Goal: Task Accomplishment & Management: Complete application form

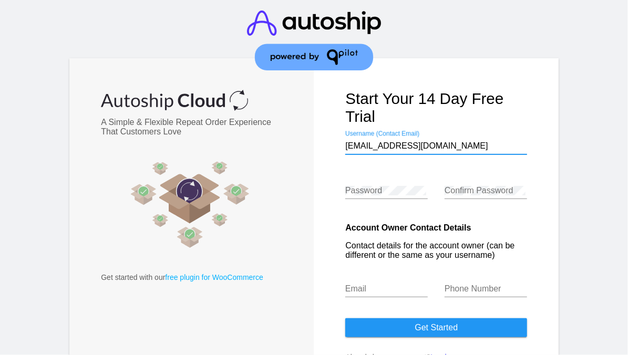
type input "[EMAIL_ADDRESS][DOMAIN_NAME]"
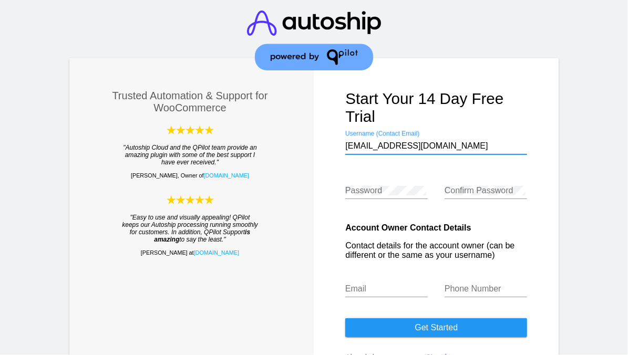
drag, startPoint x: 471, startPoint y: 147, endPoint x: 343, endPoint y: 150, distance: 127.3
click at [345, 150] on input "[EMAIL_ADDRESS][DOMAIN_NAME]" at bounding box center [436, 145] width 182 height 9
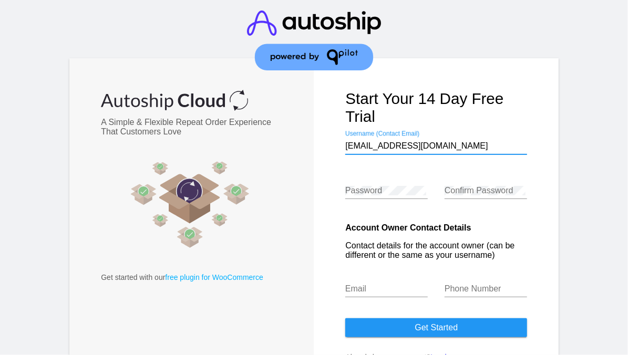
click at [362, 148] on input "[EMAIL_ADDRESS][DOMAIN_NAME]" at bounding box center [436, 145] width 182 height 9
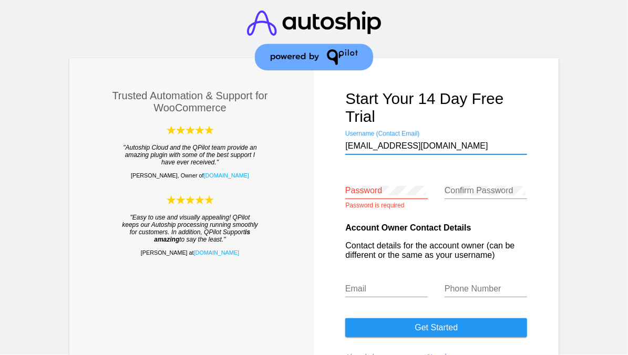
click at [375, 148] on input "[EMAIL_ADDRESS][DOMAIN_NAME]" at bounding box center [436, 145] width 182 height 9
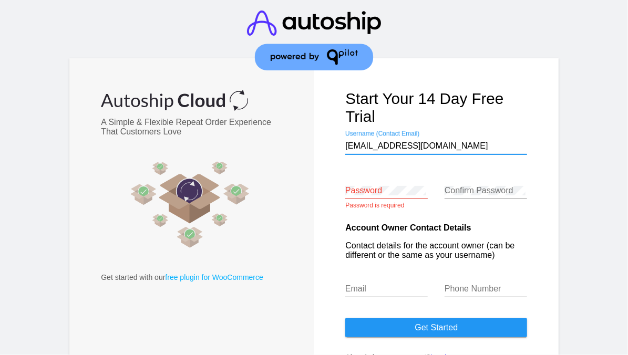
drag, startPoint x: 432, startPoint y: 148, endPoint x: 412, endPoint y: 148, distance: 20.0
click at [412, 148] on input "[EMAIL_ADDRESS][DOMAIN_NAME]" at bounding box center [436, 145] width 182 height 9
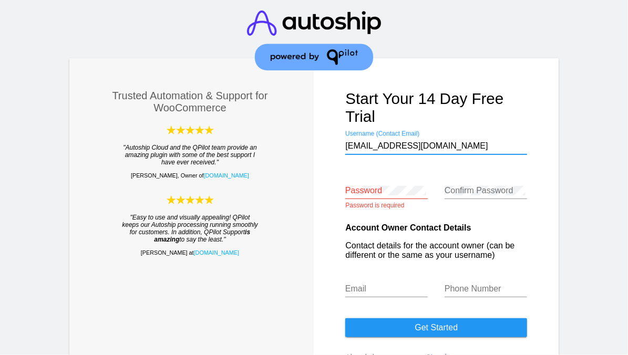
click at [468, 148] on input "[EMAIL_ADDRESS][DOMAIN_NAME]" at bounding box center [436, 145] width 182 height 9
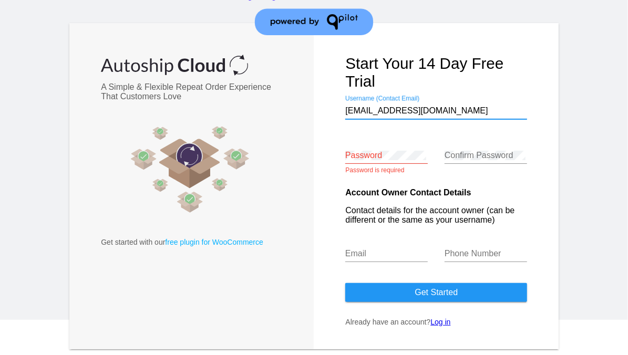
scroll to position [38, 0]
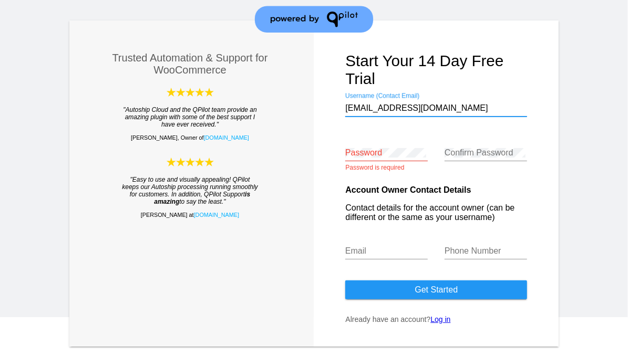
type input "[EMAIL_ADDRESS][DOMAIN_NAME]"
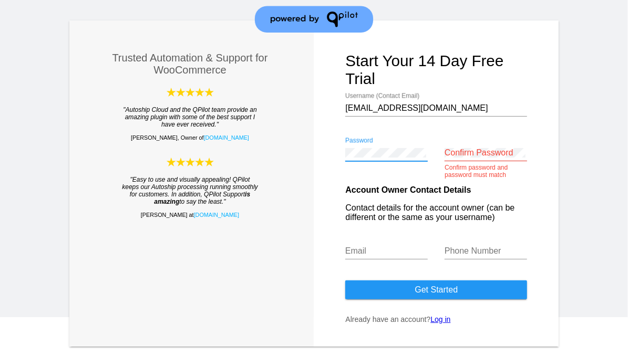
scroll to position [0, 0]
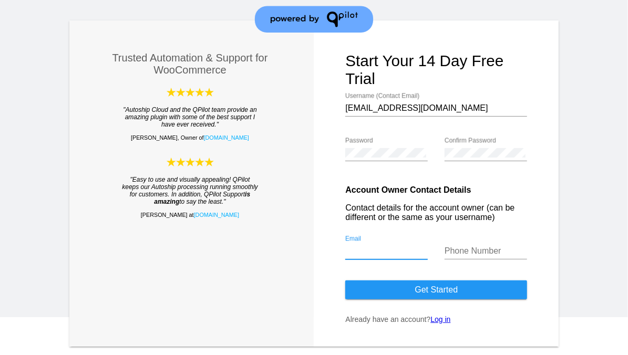
click at [359, 256] on input "Email" at bounding box center [386, 251] width 83 height 9
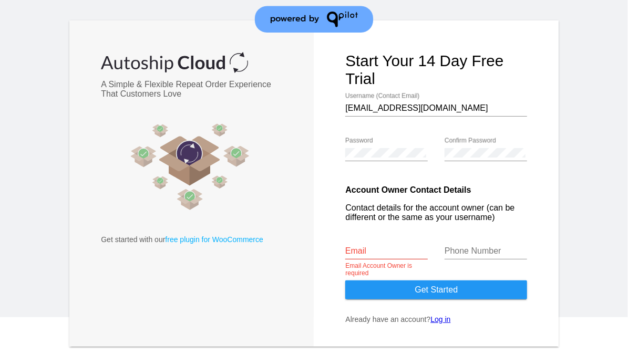
click at [316, 261] on form "Start your 14 day free trial [EMAIL_ADDRESS][DOMAIN_NAME] Username (Contact Ema…" at bounding box center [436, 184] width 245 height 327
click at [445, 256] on input "Phone Number" at bounding box center [486, 251] width 83 height 9
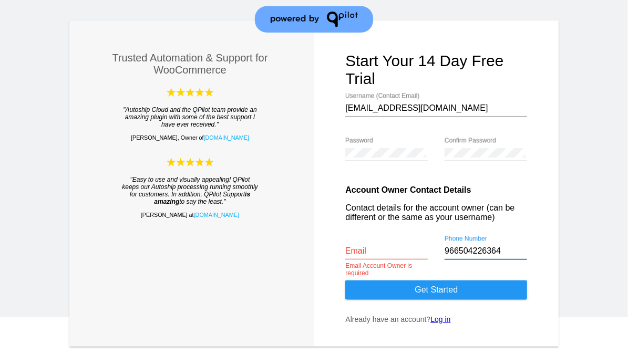
type input "966504226364"
click at [379, 256] on input "Email" at bounding box center [386, 251] width 83 height 9
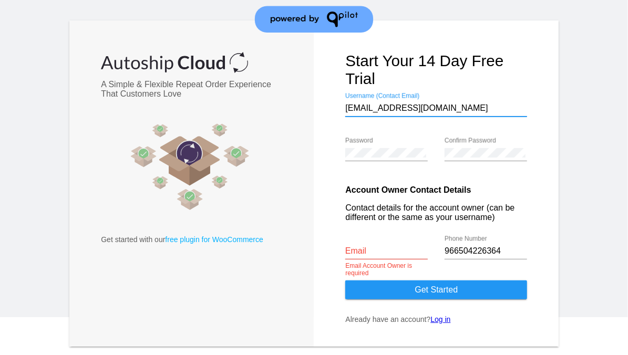
click at [355, 113] on input "[EMAIL_ADDRESS][DOMAIN_NAME]" at bounding box center [436, 108] width 182 height 9
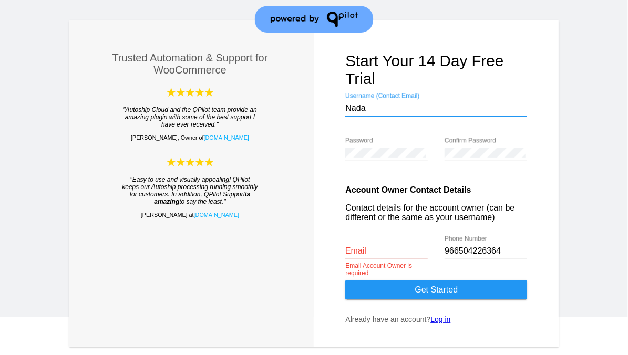
type input "Nada"
click at [369, 260] on div "Email" at bounding box center [386, 248] width 83 height 24
paste input "[EMAIL_ADDRESS][DOMAIN_NAME]"
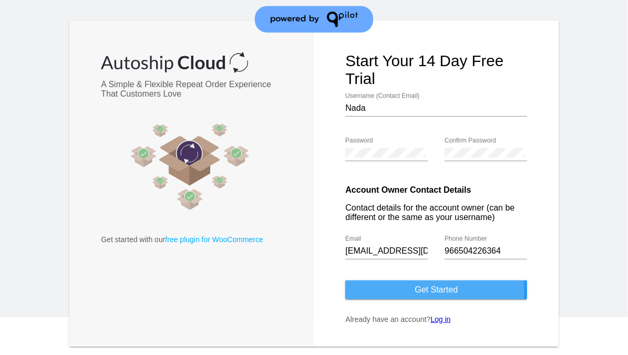
click at [389, 293] on button "Get started" at bounding box center [436, 290] width 182 height 19
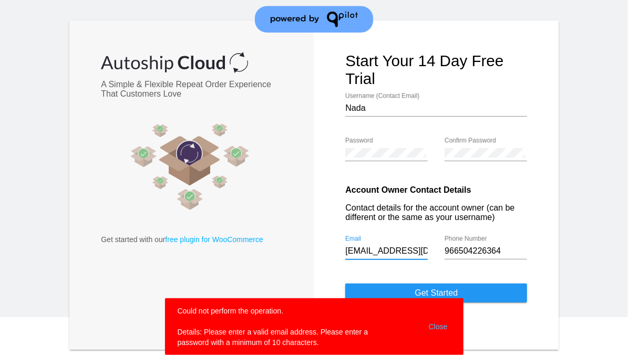
click at [345, 256] on input "[EMAIL_ADDRESS][DOMAIN_NAME]" at bounding box center [386, 251] width 83 height 9
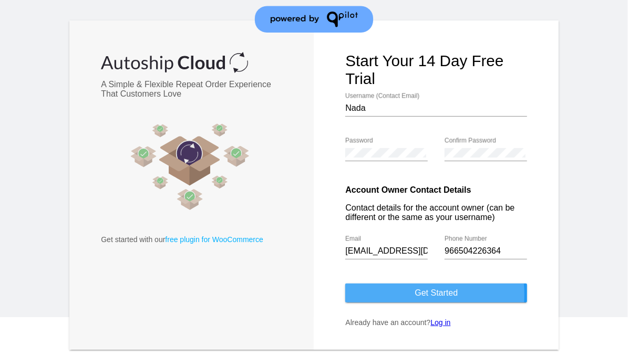
click at [403, 299] on button "Get started" at bounding box center [436, 293] width 182 height 19
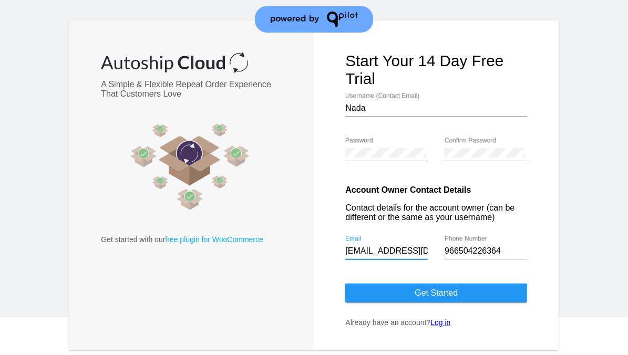
click at [368, 256] on input "[EMAIL_ADDRESS][DOMAIN_NAME]" at bounding box center [386, 251] width 83 height 9
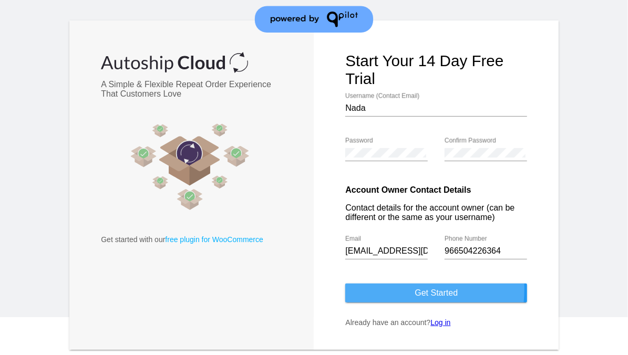
click at [378, 293] on button "Get started" at bounding box center [436, 293] width 182 height 19
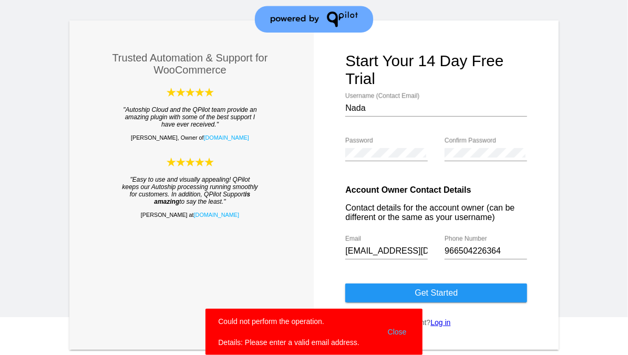
click at [397, 335] on button "Close" at bounding box center [397, 333] width 25 height 32
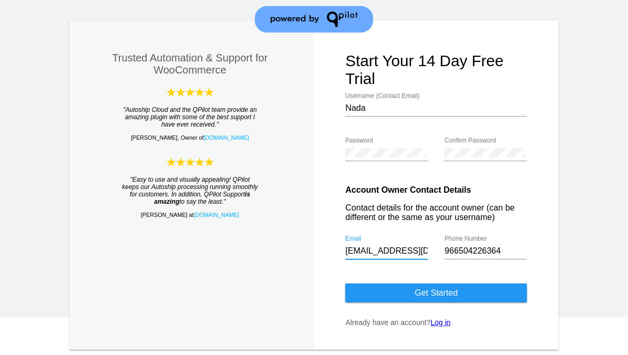
click at [405, 253] on input "[EMAIL_ADDRESS][DOMAIN_NAME]" at bounding box center [386, 251] width 83 height 9
type input "n"
paste input "[EMAIL_ADDRESS][DOMAIN_NAME]"
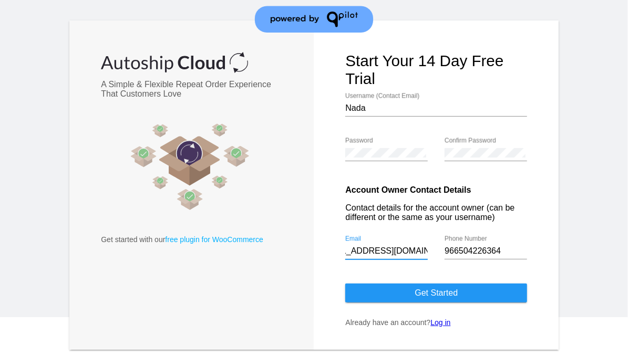
type input "[EMAIL_ADDRESS][DOMAIN_NAME]"
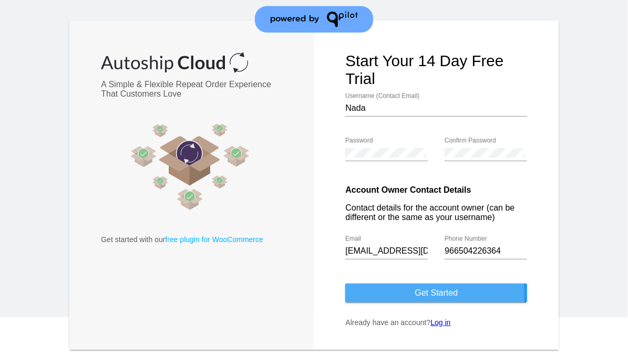
click at [383, 299] on button "Get started" at bounding box center [436, 293] width 182 height 19
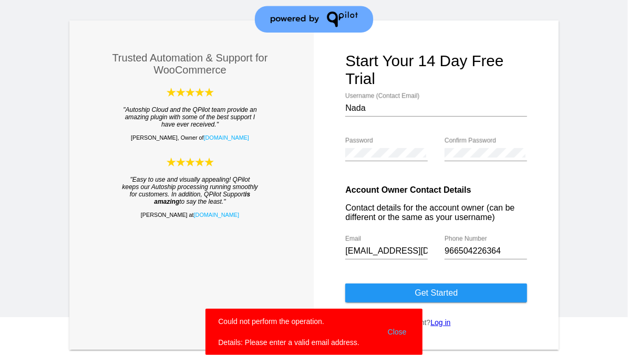
click at [394, 330] on button "Close" at bounding box center [397, 333] width 25 height 32
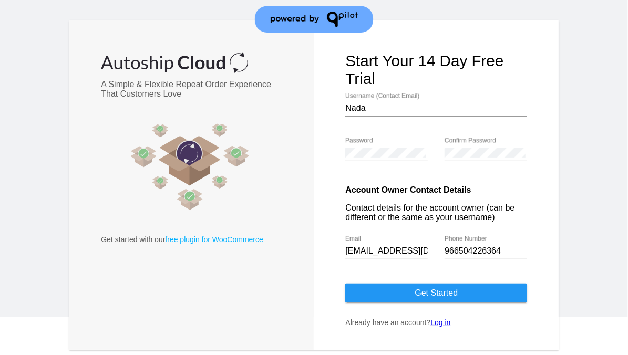
click at [380, 252] on input "[EMAIL_ADDRESS][DOMAIN_NAME]" at bounding box center [386, 251] width 83 height 9
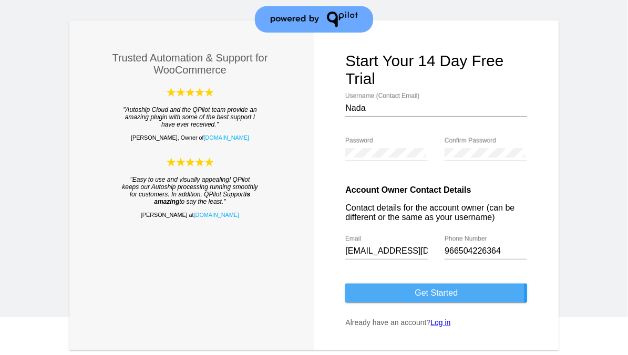
click at [419, 296] on span "Get started" at bounding box center [436, 293] width 43 height 9
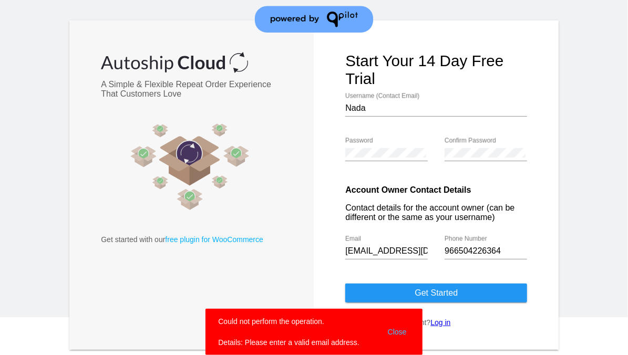
click at [399, 333] on button "Close" at bounding box center [397, 333] width 25 height 32
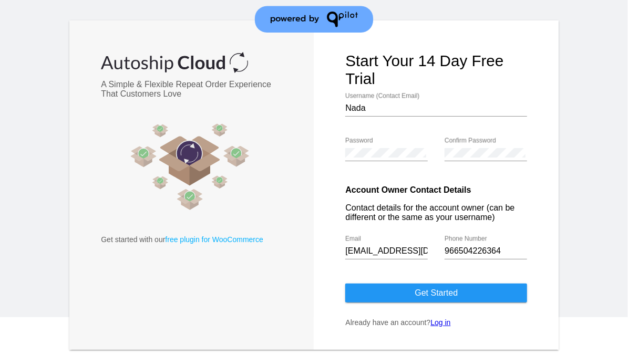
click at [399, 333] on form "Start your 14 day free trial Nada Username (Contact Email) Password Confirm Pas…" at bounding box center [436, 186] width 245 height 330
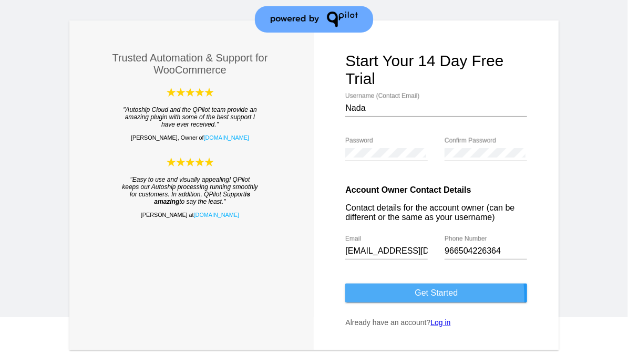
click at [374, 303] on button "Get started" at bounding box center [436, 293] width 182 height 19
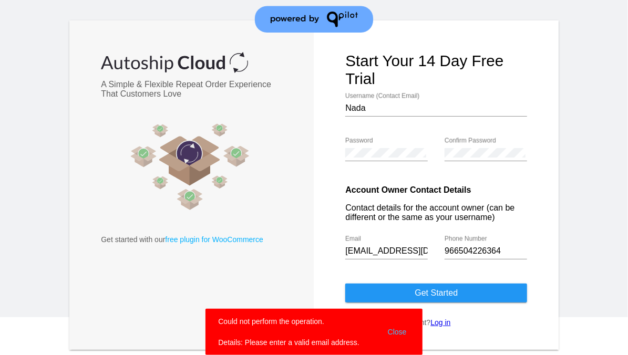
click at [389, 328] on button "Close" at bounding box center [397, 333] width 25 height 32
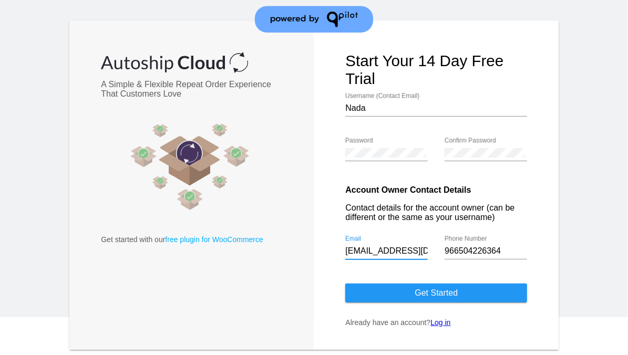
click at [359, 256] on input "[EMAIL_ADDRESS][DOMAIN_NAME]" at bounding box center [386, 251] width 83 height 9
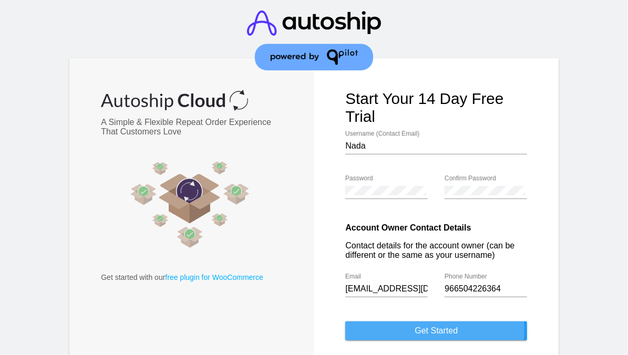
click at [390, 333] on button "Get started" at bounding box center [436, 331] width 182 height 19
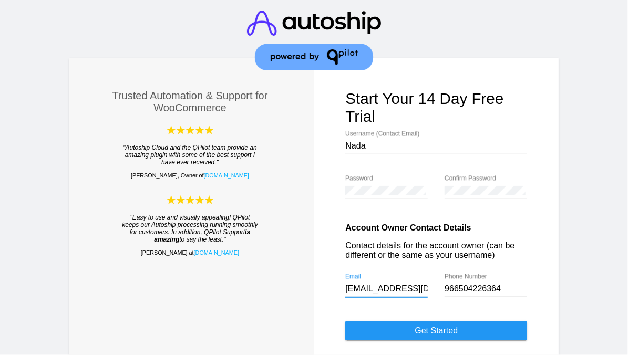
click at [416, 293] on input "[EMAIL_ADDRESS][DOMAIN_NAME]" at bounding box center [386, 288] width 83 height 9
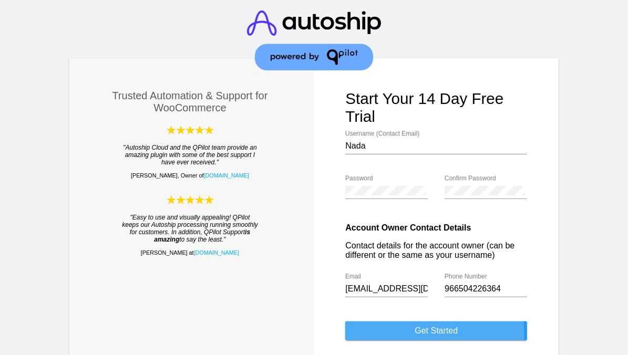
click at [400, 338] on button "Get started" at bounding box center [436, 331] width 182 height 19
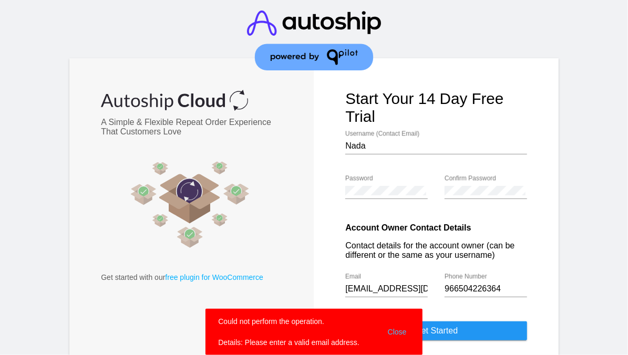
click at [399, 332] on button "Close" at bounding box center [397, 333] width 25 height 32
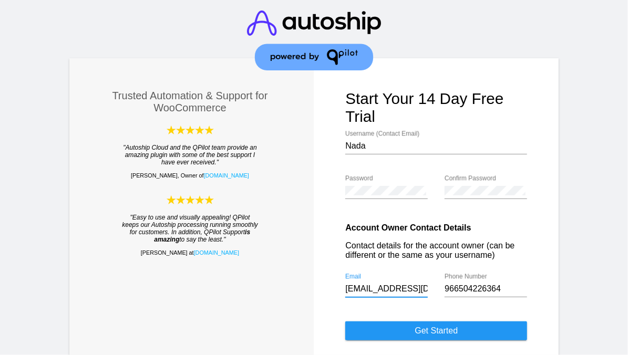
click at [396, 292] on input "[EMAIL_ADDRESS][DOMAIN_NAME]" at bounding box center [386, 288] width 83 height 9
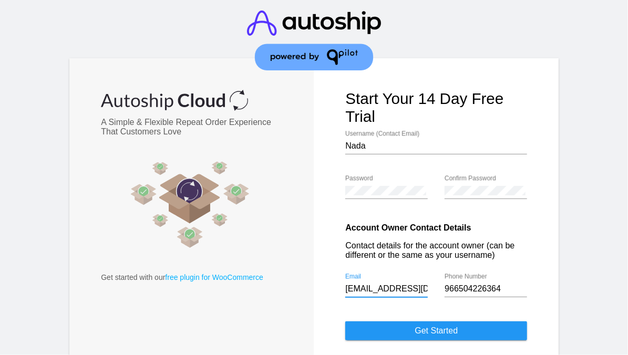
click at [396, 292] on input "[EMAIL_ADDRESS][DOMAIN_NAME]" at bounding box center [386, 288] width 83 height 9
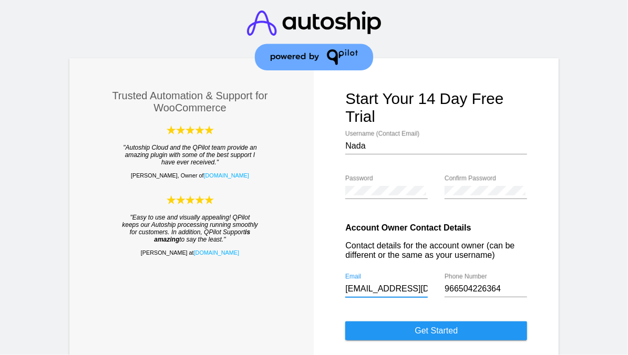
click at [396, 292] on input "[EMAIL_ADDRESS][DOMAIN_NAME]" at bounding box center [386, 288] width 83 height 9
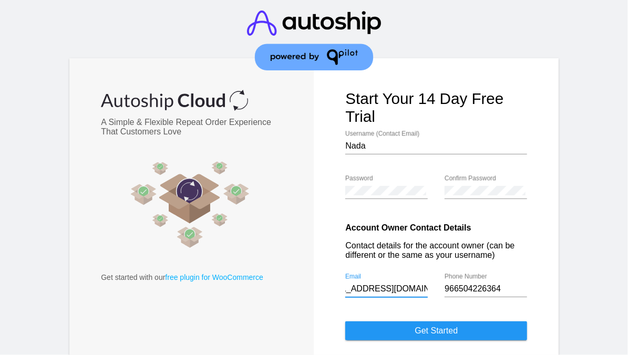
click at [410, 293] on input "[EMAIL_ADDRESS][DOMAIN_NAME]" at bounding box center [386, 288] width 83 height 9
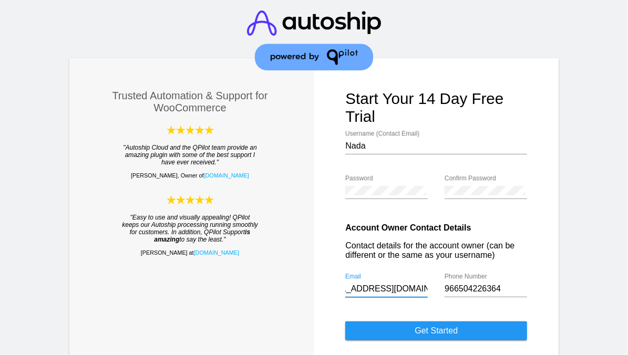
click at [410, 293] on input "[EMAIL_ADDRESS][DOMAIN_NAME]" at bounding box center [386, 288] width 83 height 9
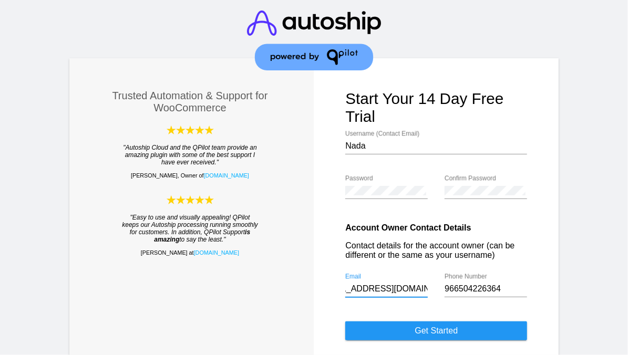
click at [410, 293] on input "[EMAIL_ADDRESS][DOMAIN_NAME]" at bounding box center [386, 288] width 83 height 9
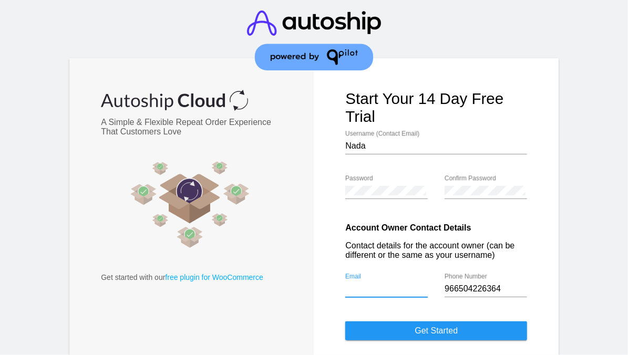
scroll to position [0, 0]
type input "ى"
type input "[EMAIL_ADDRESS][DOMAIN_NAME]"
click at [345, 322] on button "Get started" at bounding box center [436, 331] width 182 height 19
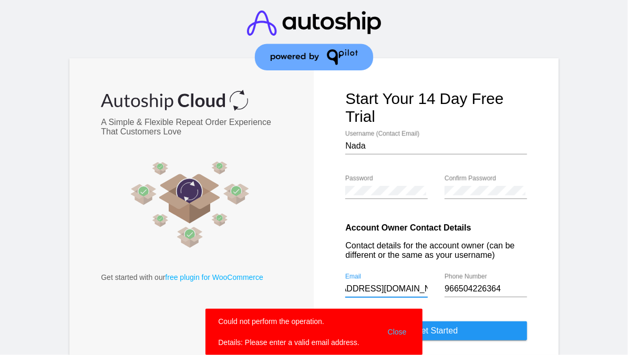
click at [389, 294] on input "[EMAIL_ADDRESS][DOMAIN_NAME]" at bounding box center [386, 288] width 83 height 9
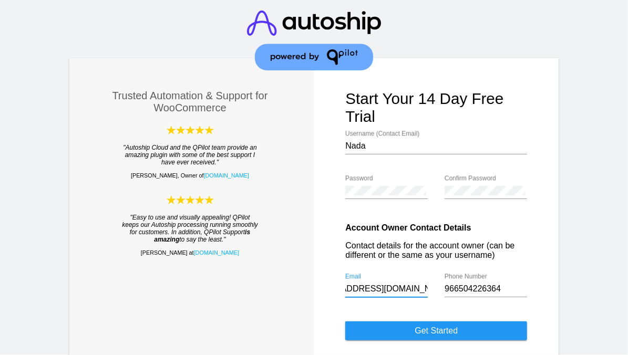
type input "[EMAIL_ADDRESS][DOMAIN_NAME]"
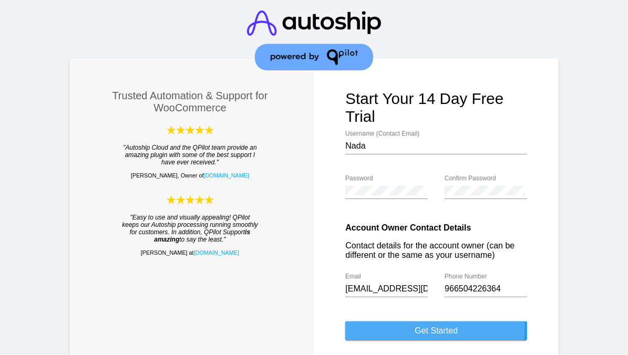
click at [397, 330] on button "Get started" at bounding box center [436, 331] width 182 height 19
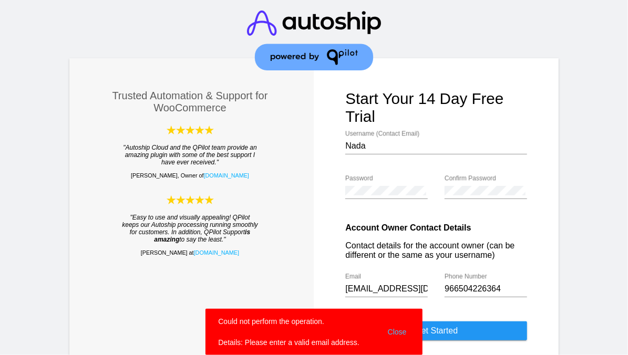
scroll to position [72, 0]
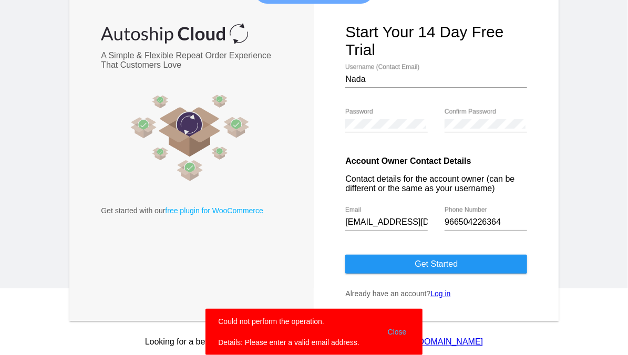
click at [398, 332] on button "Close" at bounding box center [397, 333] width 25 height 32
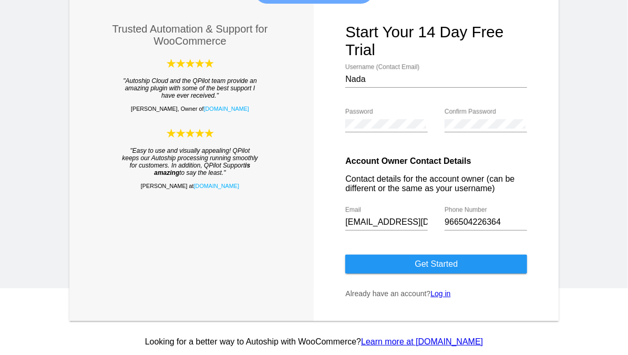
click at [438, 292] on link "Log in" at bounding box center [441, 294] width 20 height 8
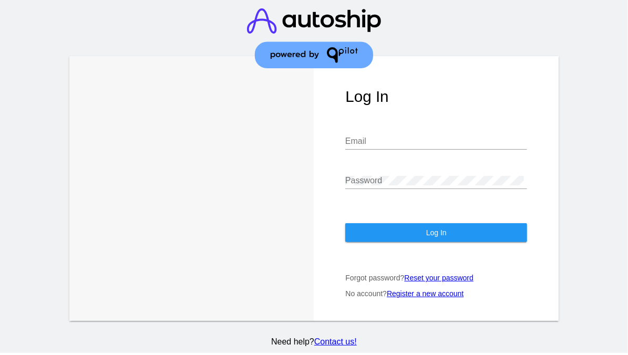
scroll to position [5, 0]
click at [441, 295] on link "Register a new account" at bounding box center [425, 294] width 77 height 8
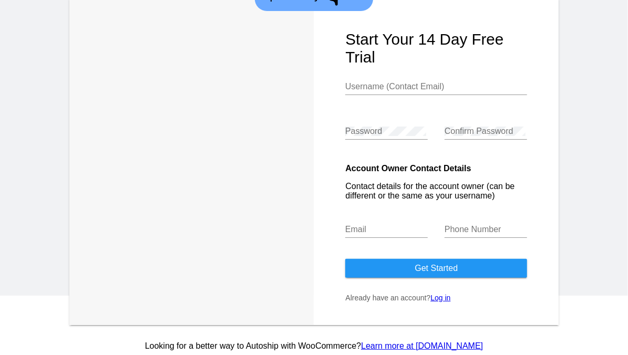
scroll to position [68, 0]
